Goal: Task Accomplishment & Management: Manage account settings

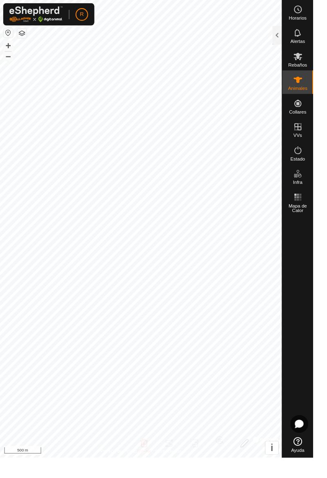
click at [296, 34] on div "Alertas" at bounding box center [310, 36] width 32 height 24
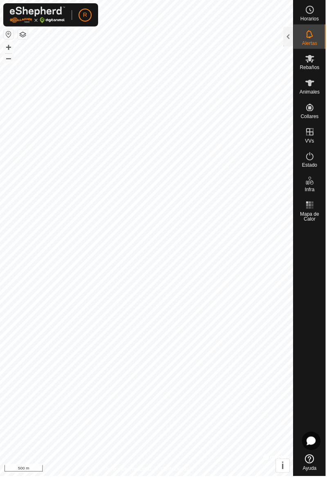
click at [285, 39] on div at bounding box center [289, 37] width 10 height 20
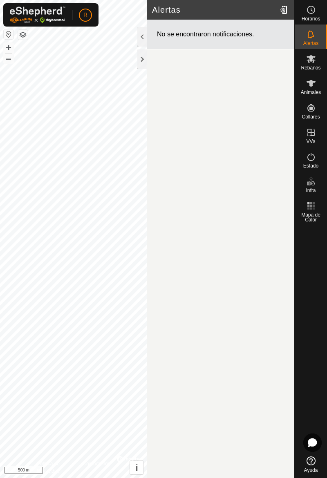
click at [319, 63] on div "Rebaños" at bounding box center [310, 61] width 32 height 24
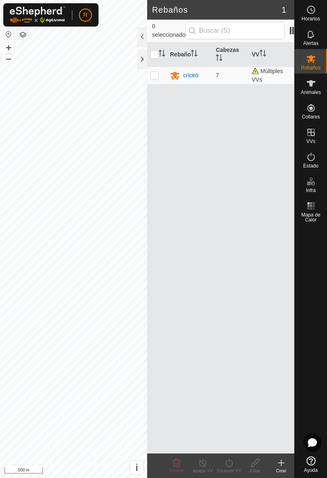
click at [314, 90] on span "Animales" at bounding box center [310, 92] width 20 height 5
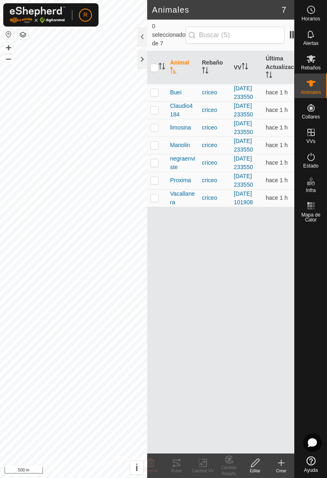
click at [158, 189] on td at bounding box center [157, 180] width 20 height 18
checkbox input "true"
click at [175, 466] on icon at bounding box center [176, 463] width 10 height 10
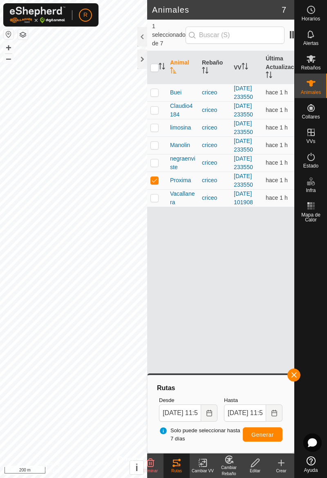
click at [138, 59] on div at bounding box center [142, 59] width 10 height 20
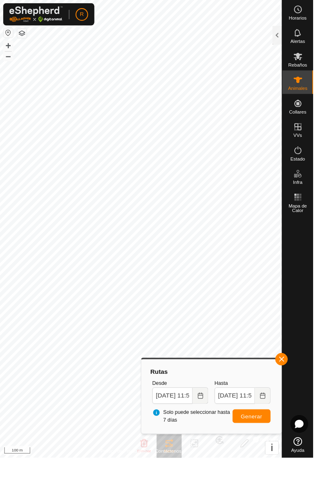
click at [290, 37] on div at bounding box center [289, 37] width 10 height 20
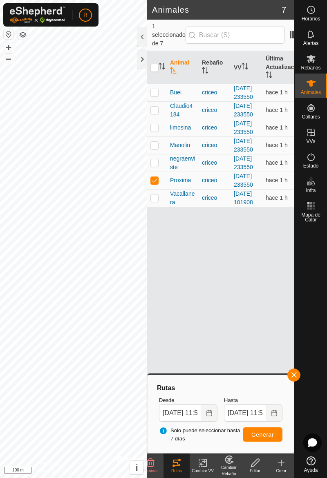
click at [154, 207] on td at bounding box center [157, 198] width 20 height 18
checkbox input "true"
click at [156, 183] on p-tablecheckbox at bounding box center [154, 180] width 8 height 7
checkbox input "false"
